Goal: Transaction & Acquisition: Purchase product/service

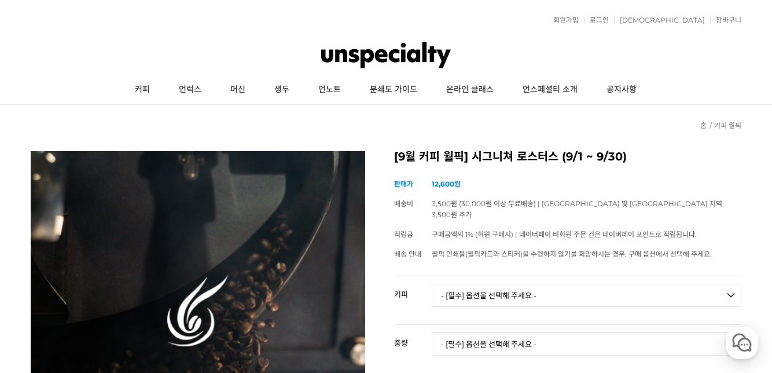
click at [232, 89] on link "머신" at bounding box center [238, 89] width 44 height 29
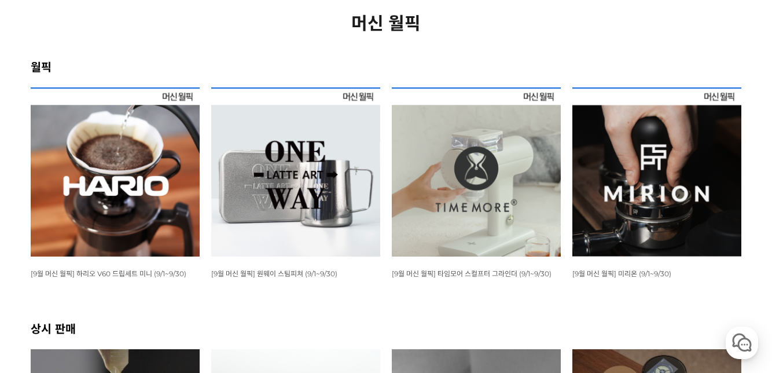
click at [308, 180] on img at bounding box center [295, 171] width 169 height 169
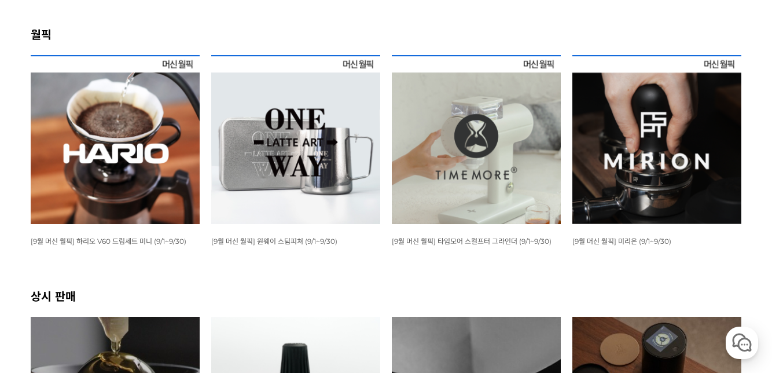
scroll to position [199, 0]
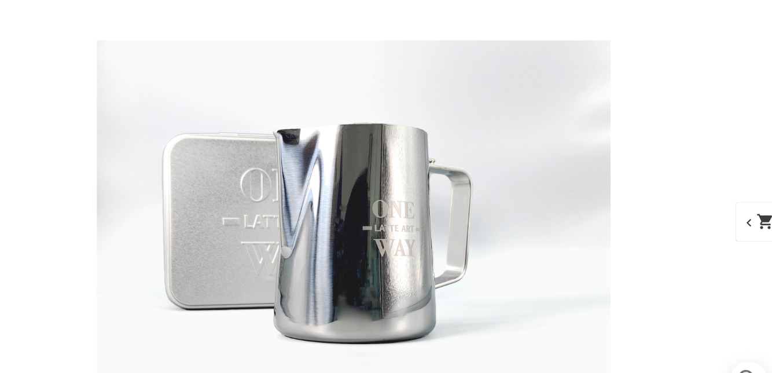
scroll to position [3332, 0]
